Goal: Task Accomplishment & Management: Use online tool/utility

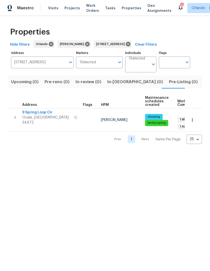
scroll to position [0, 8]
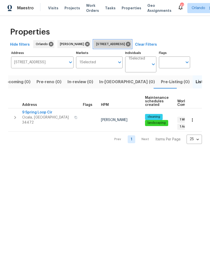
click at [130, 43] on icon at bounding box center [128, 44] width 5 height 5
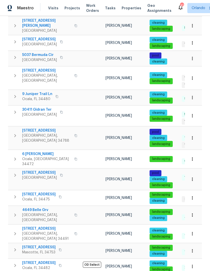
scroll to position [19, 0]
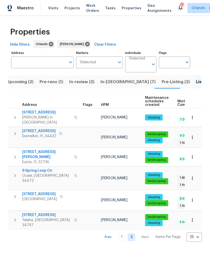
click at [75, 116] on icon "button" at bounding box center [76, 117] width 3 height 3
click at [33, 113] on span "[STREET_ADDRESS]" at bounding box center [46, 112] width 49 height 5
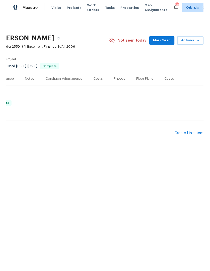
scroll to position [0, 75]
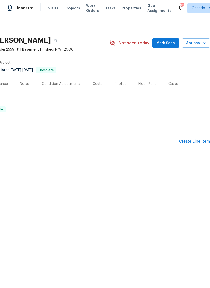
click at [202, 43] on span "Actions" at bounding box center [196, 43] width 20 height 6
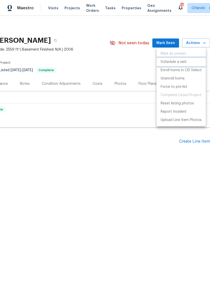
click at [187, 60] on li "Schedule a visit" at bounding box center [181, 62] width 49 height 8
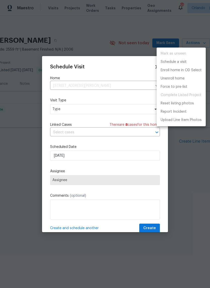
click at [115, 113] on div at bounding box center [105, 144] width 210 height 288
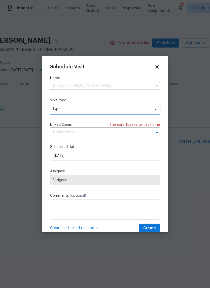
click at [118, 110] on span "Type" at bounding box center [101, 109] width 98 height 5
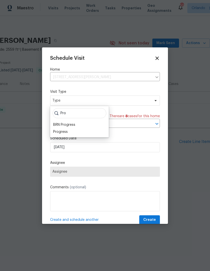
type input "Pro"
click at [62, 133] on div "Progress" at bounding box center [60, 131] width 15 height 5
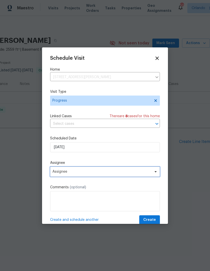
click at [59, 170] on span "Assignee" at bounding box center [101, 171] width 99 height 4
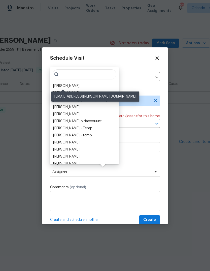
click at [61, 87] on div "[PERSON_NAME]" at bounding box center [66, 85] width 26 height 5
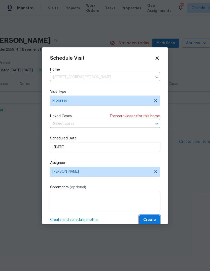
click at [153, 221] on span "Create" at bounding box center [149, 220] width 13 height 6
